Goal: Find specific page/section: Find specific page/section

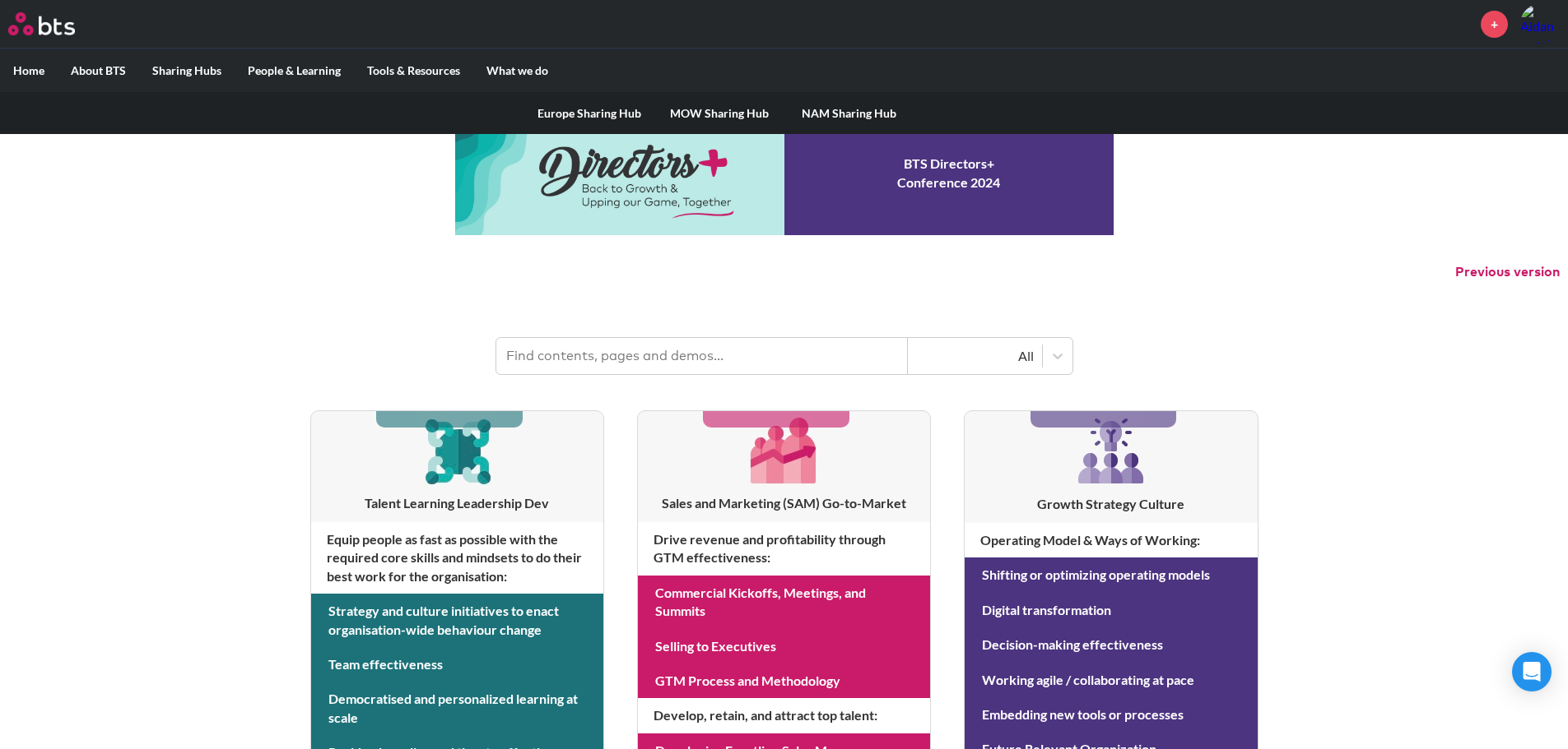
click at [833, 115] on link "NAM Sharing Hub" at bounding box center [849, 113] width 130 height 43
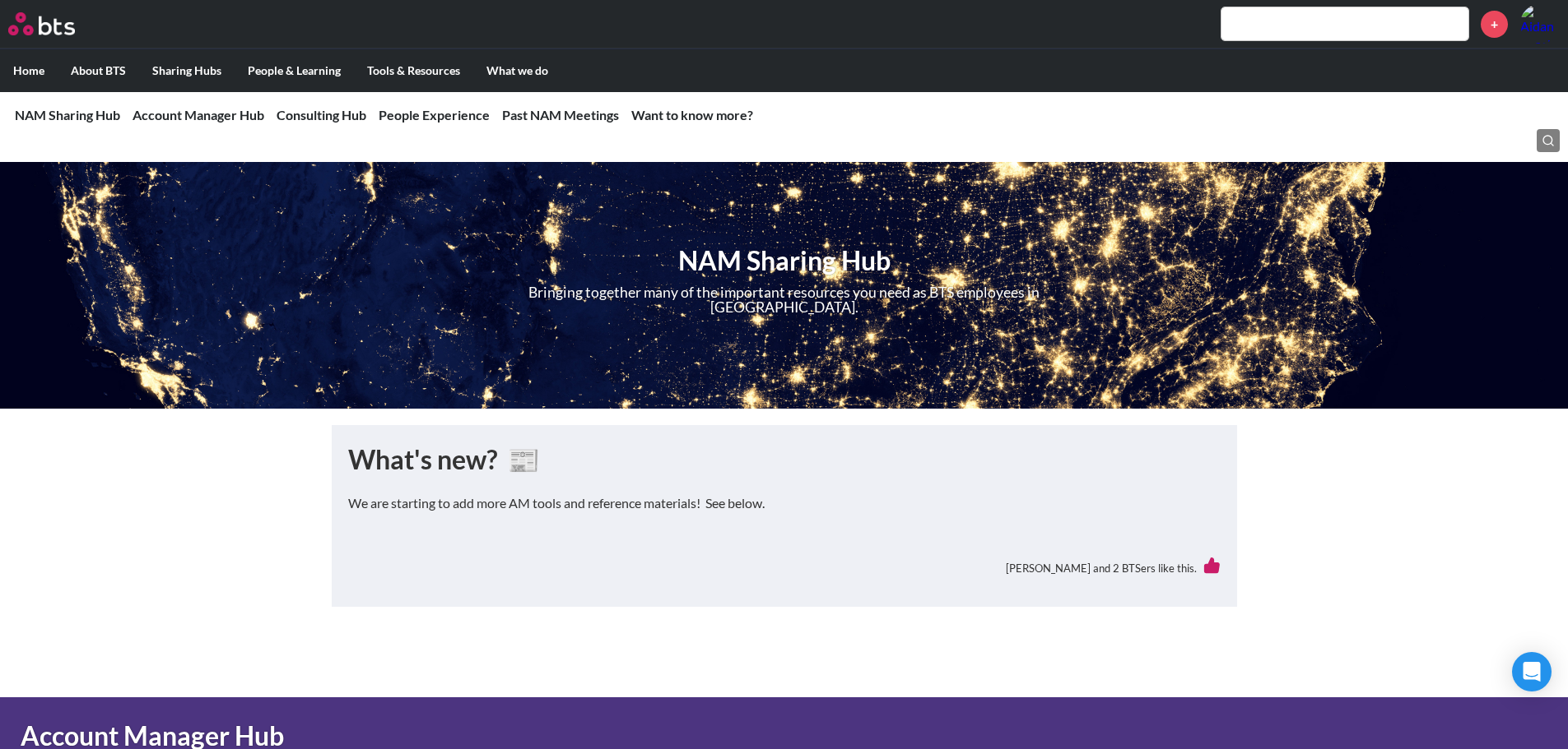
drag, startPoint x: 1282, startPoint y: 2, endPoint x: 1286, endPoint y: 24, distance: 22.4
click at [1282, 2] on div "MENU +" at bounding box center [784, 24] width 1568 height 48
click at [1286, 24] on input "text" at bounding box center [1345, 24] width 247 height 33
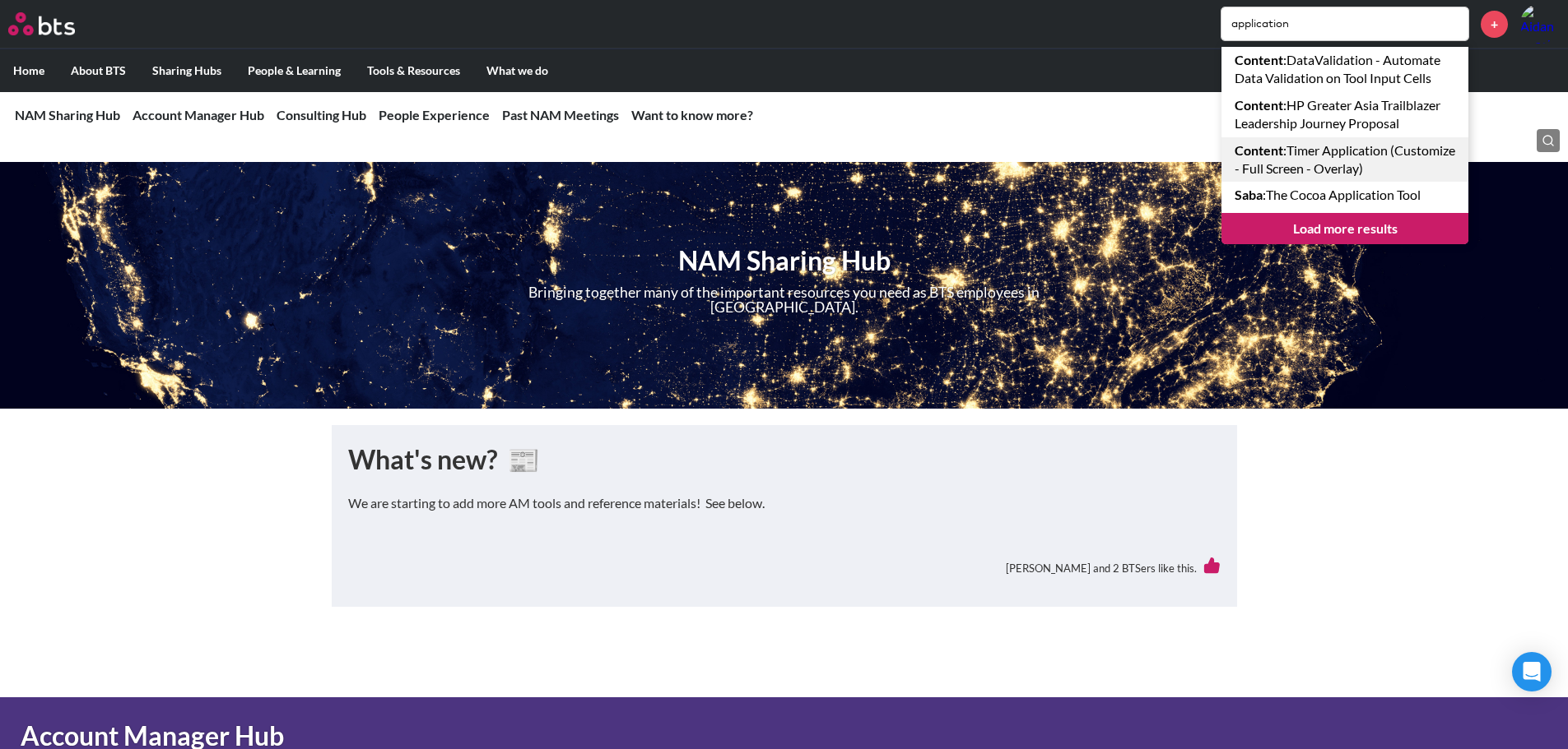
type input "application"
click at [1335, 158] on link "Content : Timer Application (Customize - Full Screen - Overlay)" at bounding box center [1345, 160] width 247 height 46
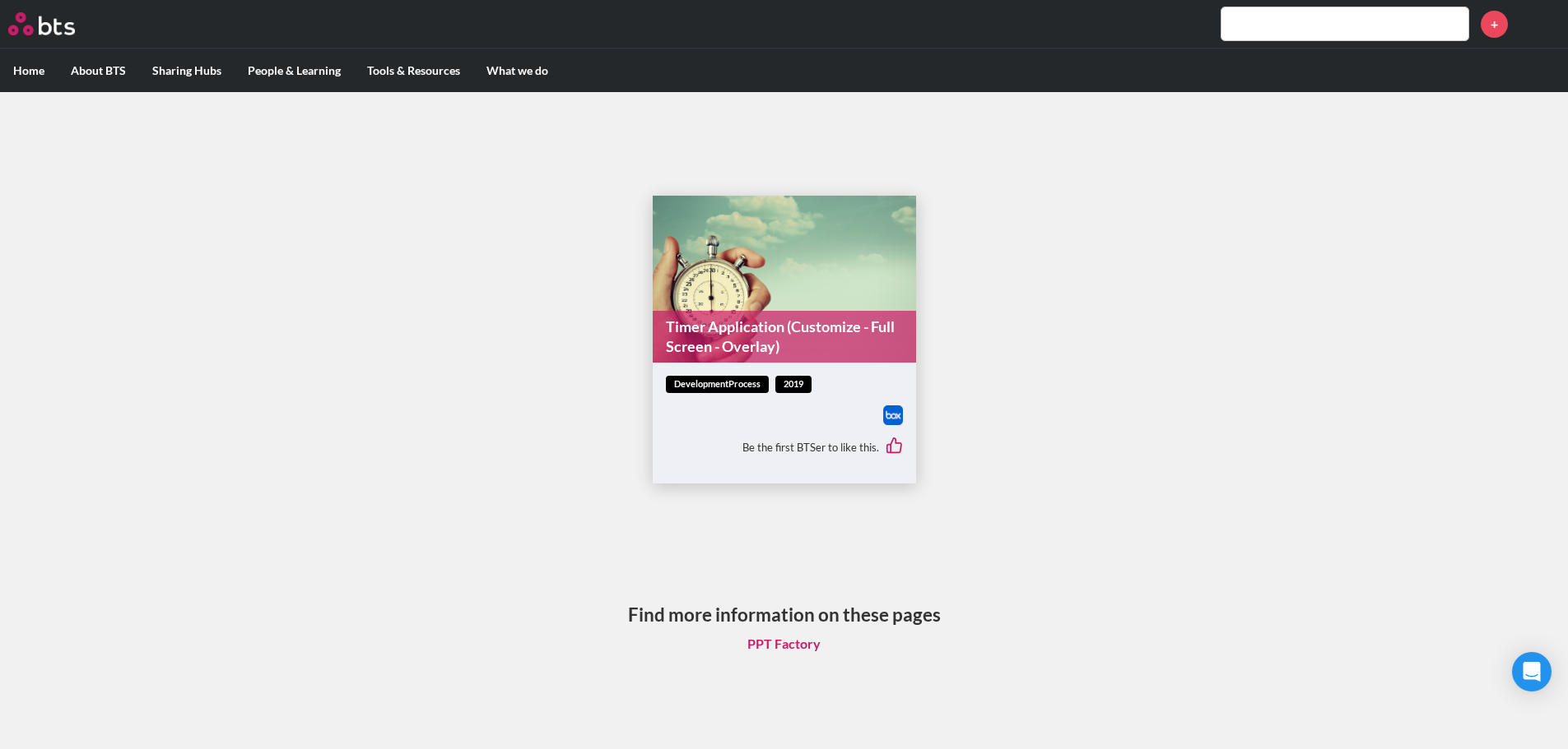
scroll to position [9, 0]
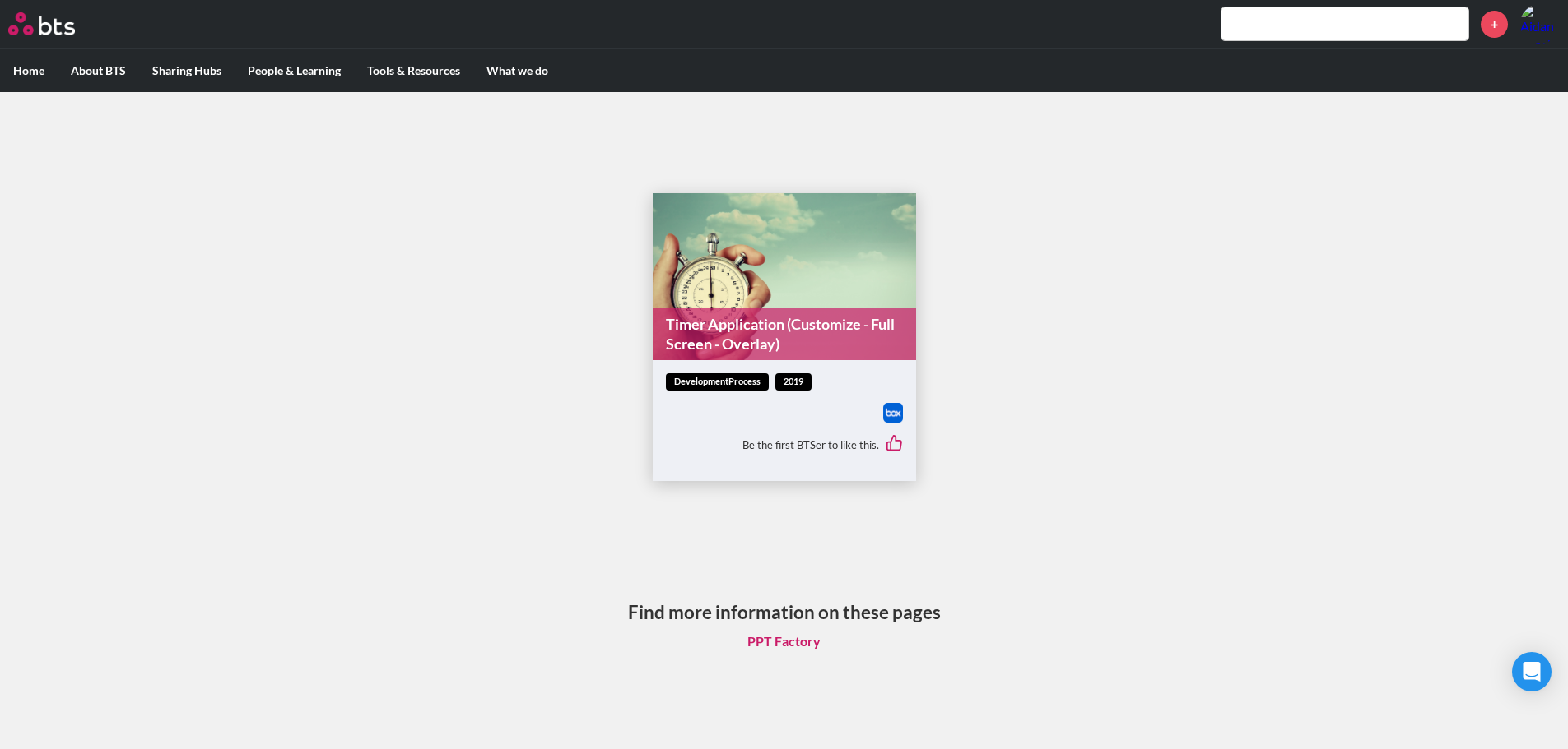
click at [774, 644] on link "PPT Factory" at bounding box center [784, 641] width 100 height 31
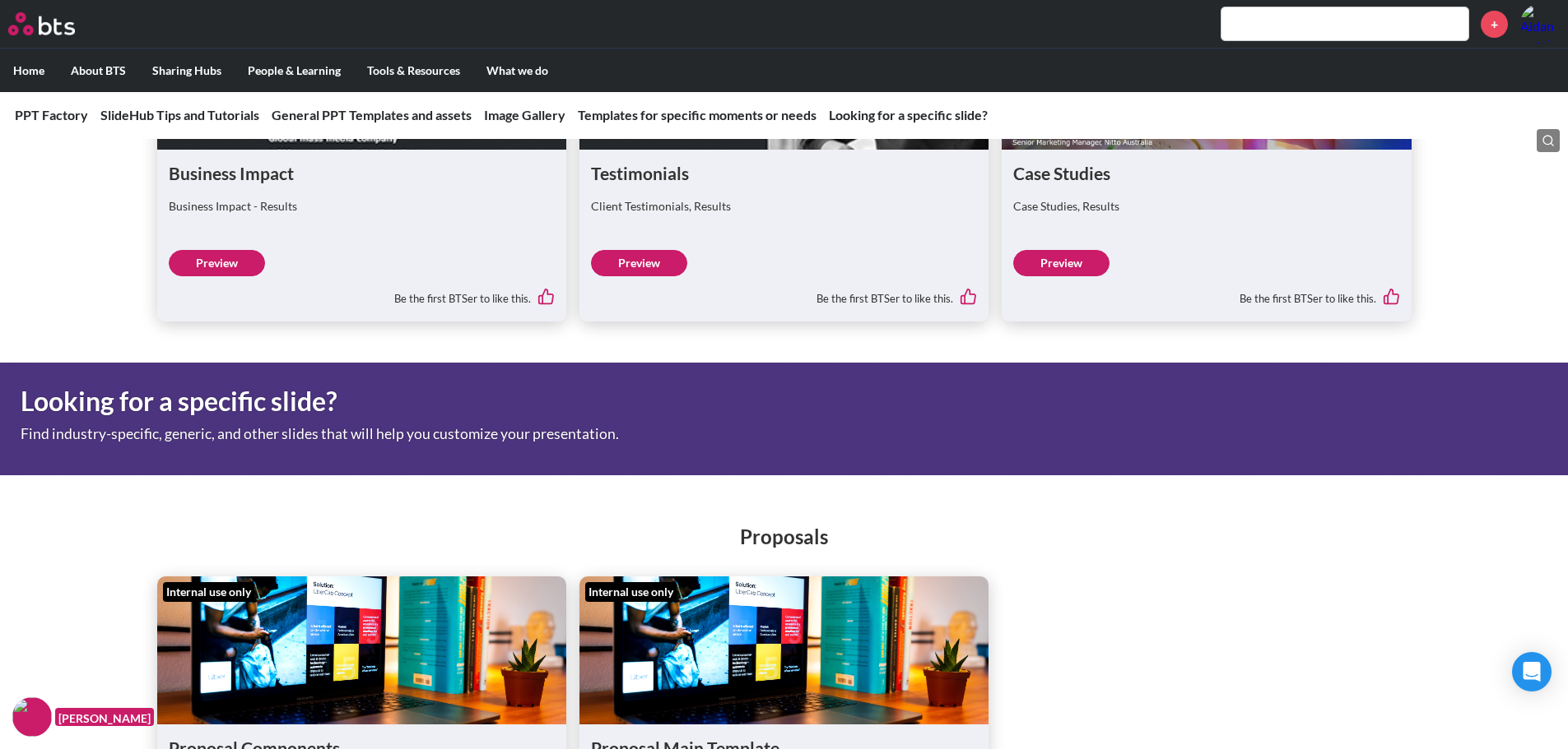
scroll to position [4360, 0]
